Goal: Transaction & Acquisition: Purchase product/service

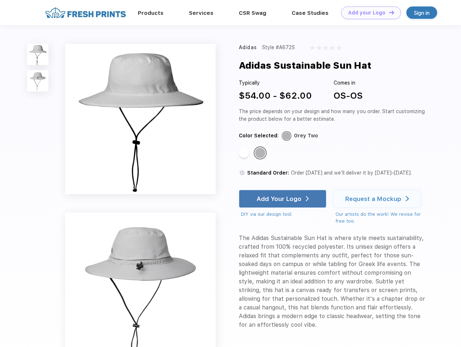
click at [368, 13] on link "Add your Logo Design Tool" at bounding box center [371, 13] width 60 height 13
click at [0, 0] on div "Design Tool" at bounding box center [0, 0] width 0 height 0
click at [388, 12] on link "Add your Logo Design Tool" at bounding box center [371, 13] width 60 height 13
click at [38, 54] on img at bounding box center [37, 54] width 21 height 21
click at [38, 81] on img at bounding box center [37, 80] width 21 height 21
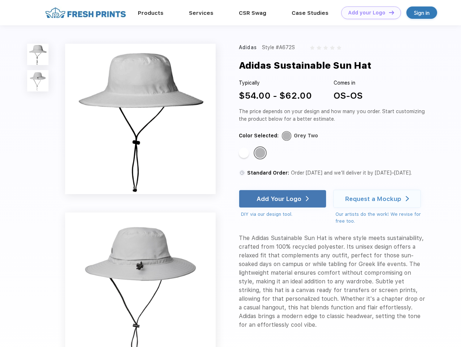
click at [245, 153] on div "Standard Color" at bounding box center [244, 153] width 10 height 10
click at [261, 153] on div "Standard Color" at bounding box center [260, 153] width 10 height 10
click at [283, 199] on div "Add Your Logo" at bounding box center [279, 198] width 45 height 7
click at [378, 199] on div "Request a Mockup" at bounding box center [373, 198] width 56 height 7
